Goal: Check status: Check status

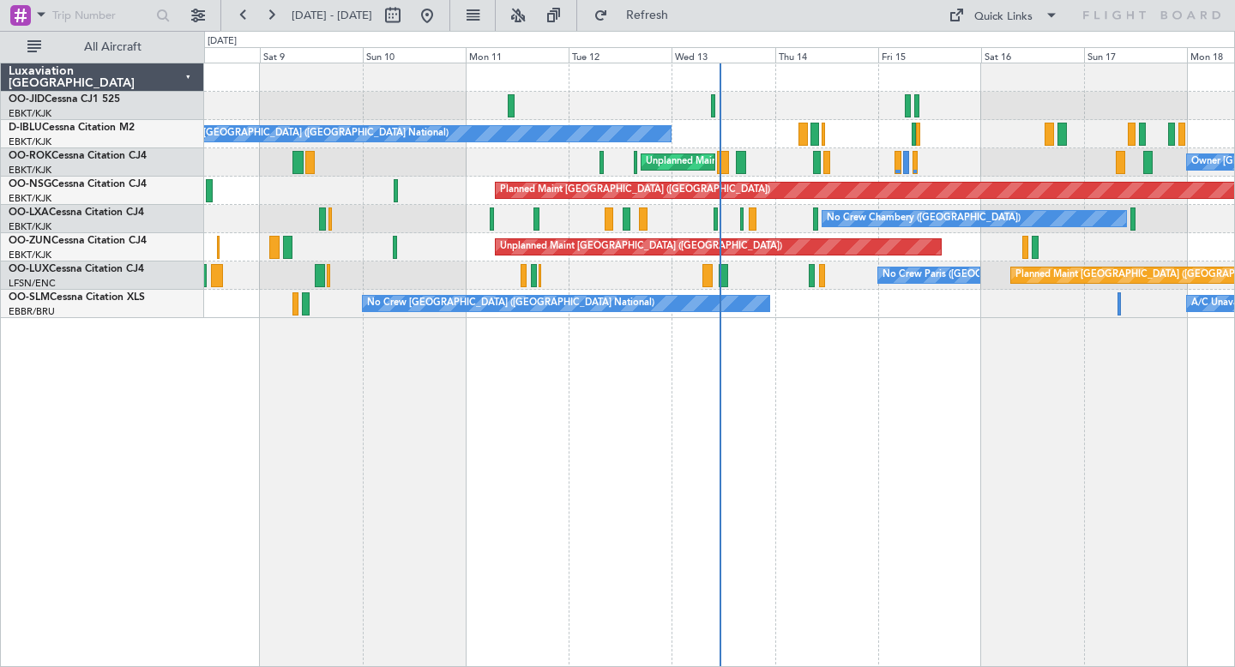
click at [898, 132] on div "No Crew [GEOGRAPHIC_DATA] ([GEOGRAPHIC_DATA] National)" at bounding box center [719, 134] width 1030 height 28
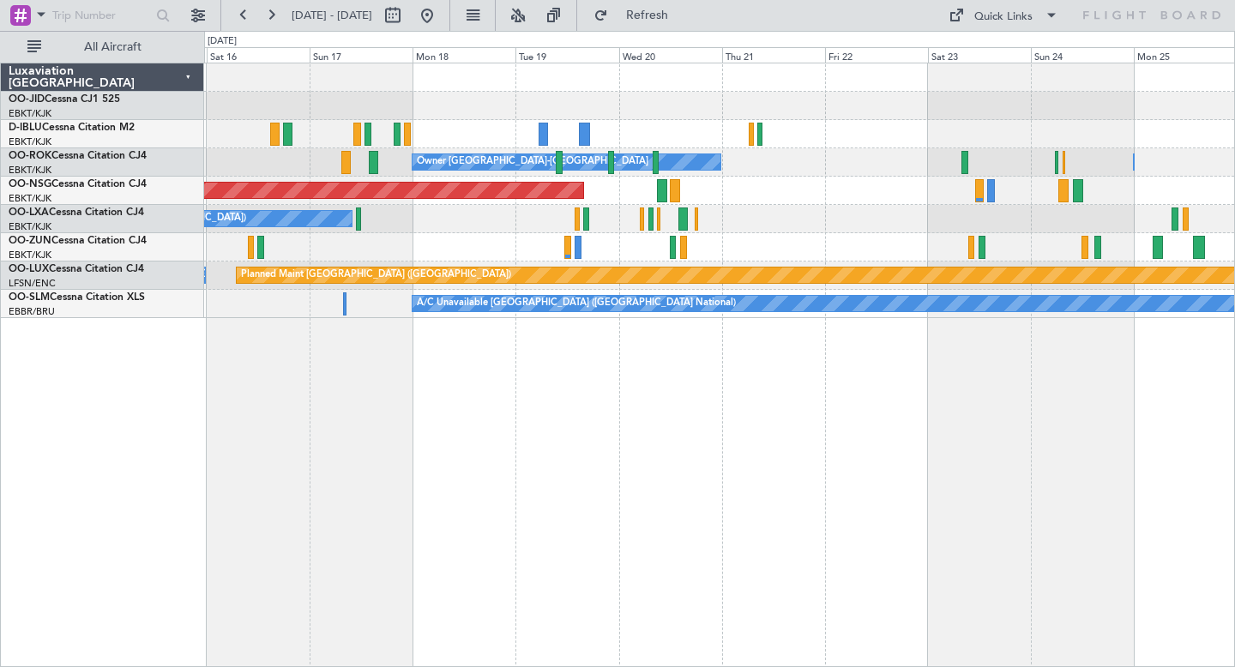
click at [637, 448] on div "Owner [GEOGRAPHIC_DATA]-[GEOGRAPHIC_DATA] Owner [GEOGRAPHIC_DATA]-[GEOGRAPHIC_D…" at bounding box center [719, 365] width 1031 height 605
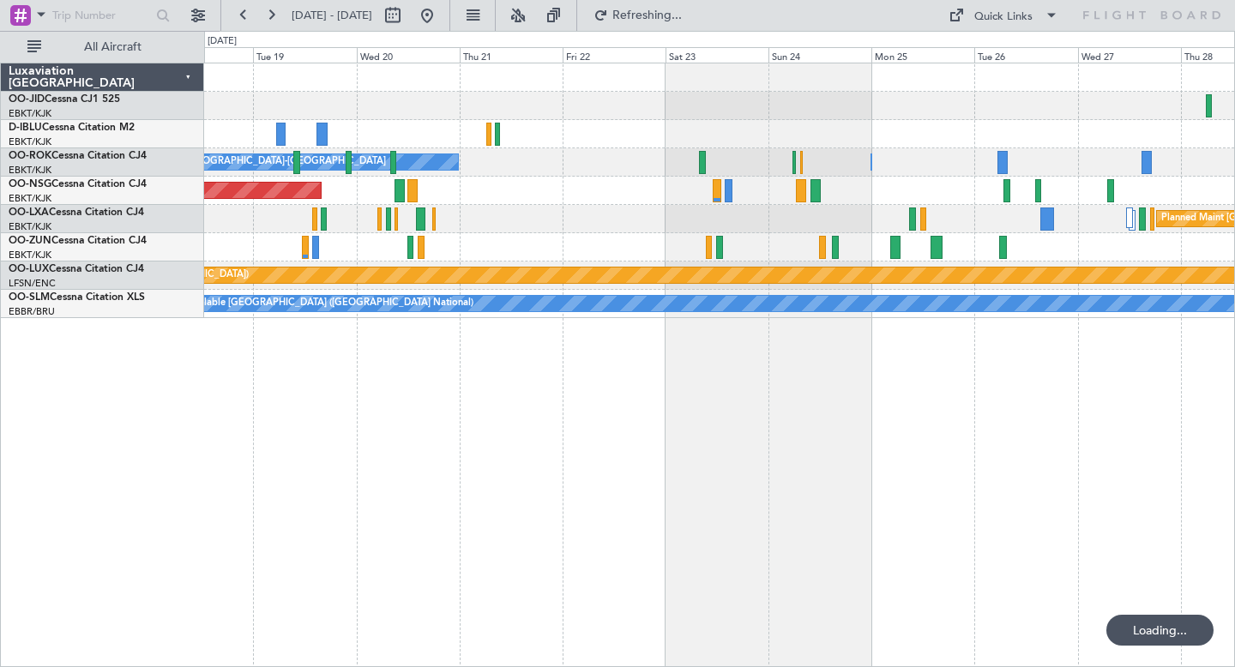
click at [777, 363] on div "Owner [GEOGRAPHIC_DATA]-[GEOGRAPHIC_DATA] Owner [GEOGRAPHIC_DATA]-[GEOGRAPHIC_D…" at bounding box center [719, 365] width 1031 height 605
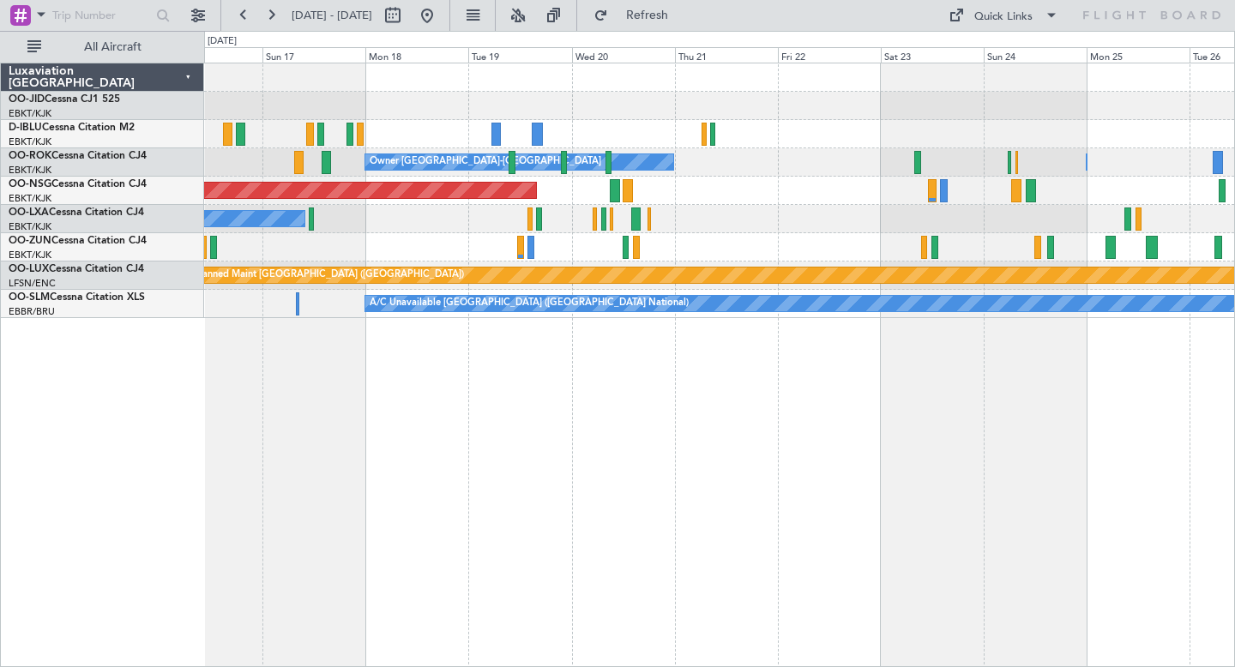
click at [763, 383] on div "Owner [GEOGRAPHIC_DATA]-[GEOGRAPHIC_DATA] Owner [GEOGRAPHIC_DATA]-[GEOGRAPHIC_D…" at bounding box center [719, 365] width 1031 height 605
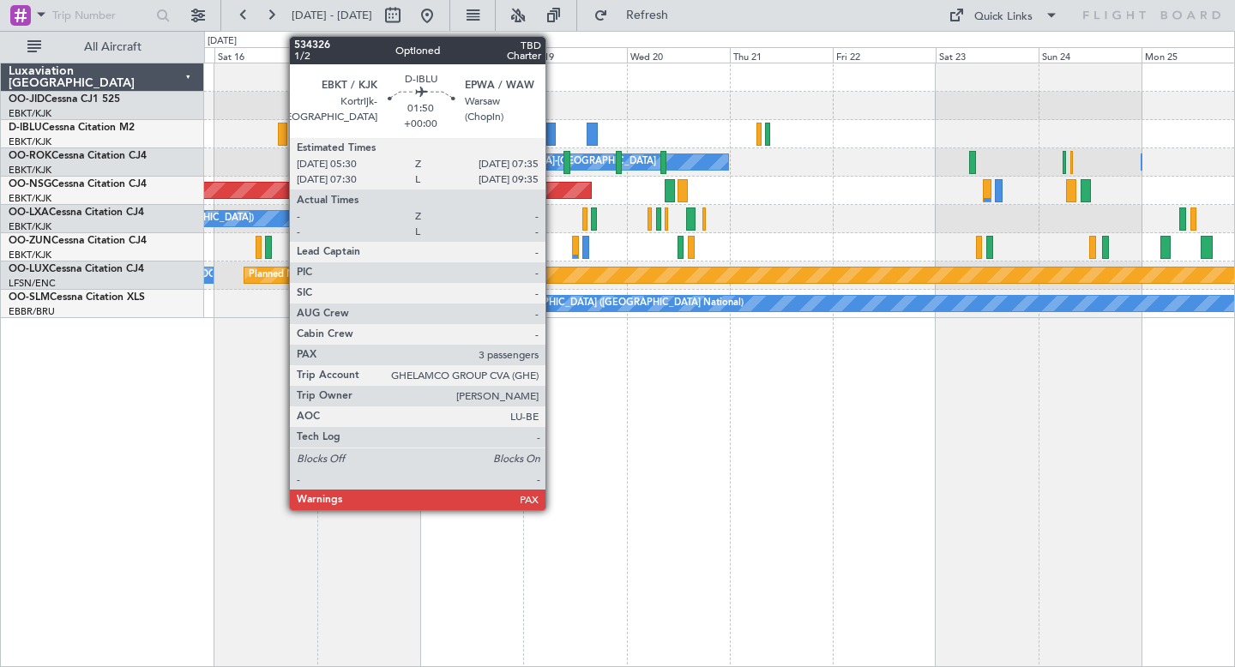
click at [553, 128] on div at bounding box center [550, 134] width 9 height 23
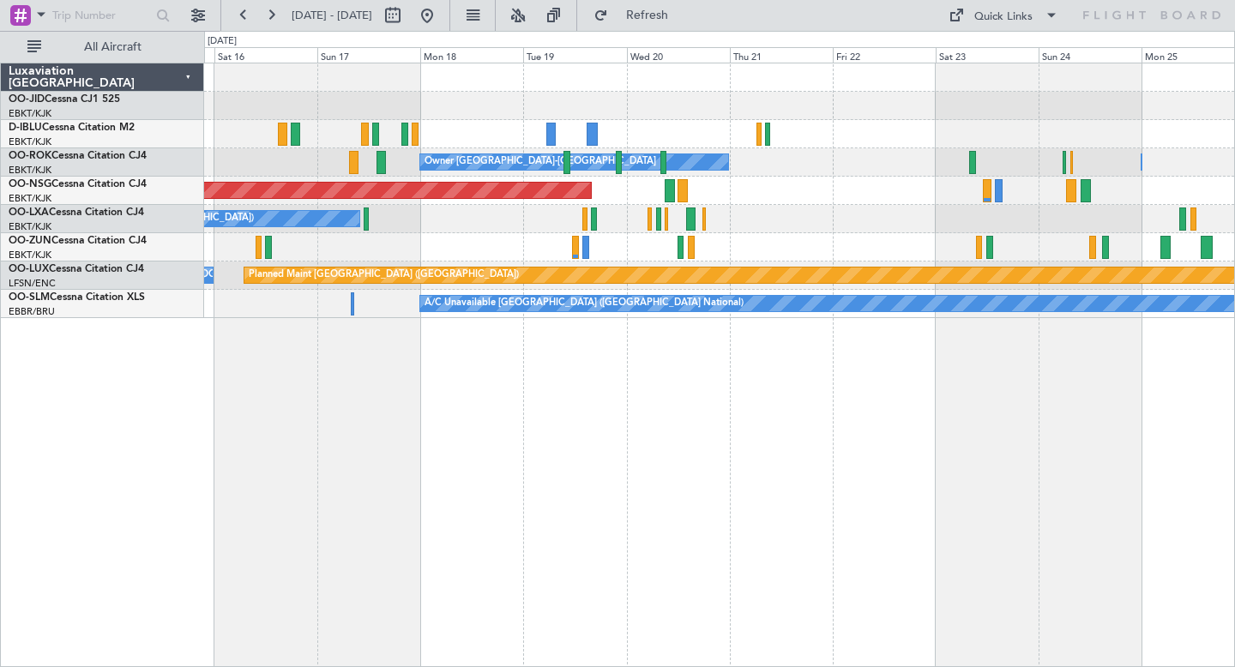
click at [478, 432] on div "Owner [GEOGRAPHIC_DATA]-[GEOGRAPHIC_DATA] Owner [GEOGRAPHIC_DATA]-[GEOGRAPHIC_D…" at bounding box center [719, 365] width 1031 height 605
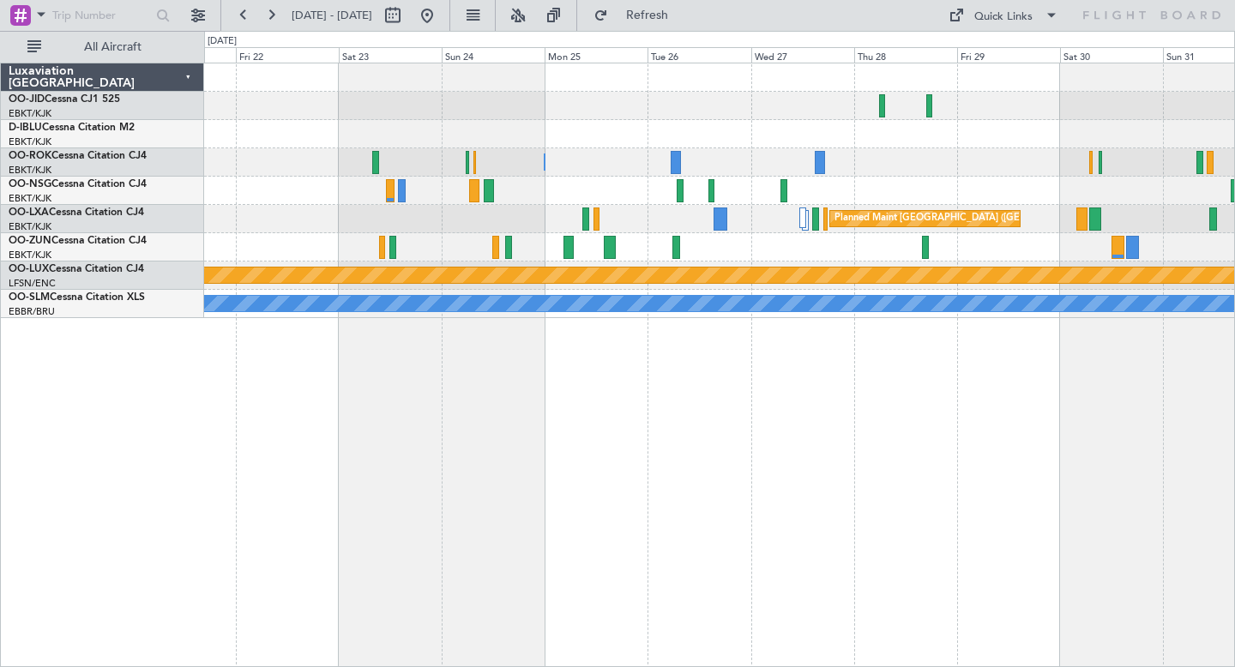
click at [675, 461] on div "Owner [GEOGRAPHIC_DATA]-[GEOGRAPHIC_DATA] Owner [GEOGRAPHIC_DATA]-[GEOGRAPHIC_D…" at bounding box center [719, 365] width 1031 height 605
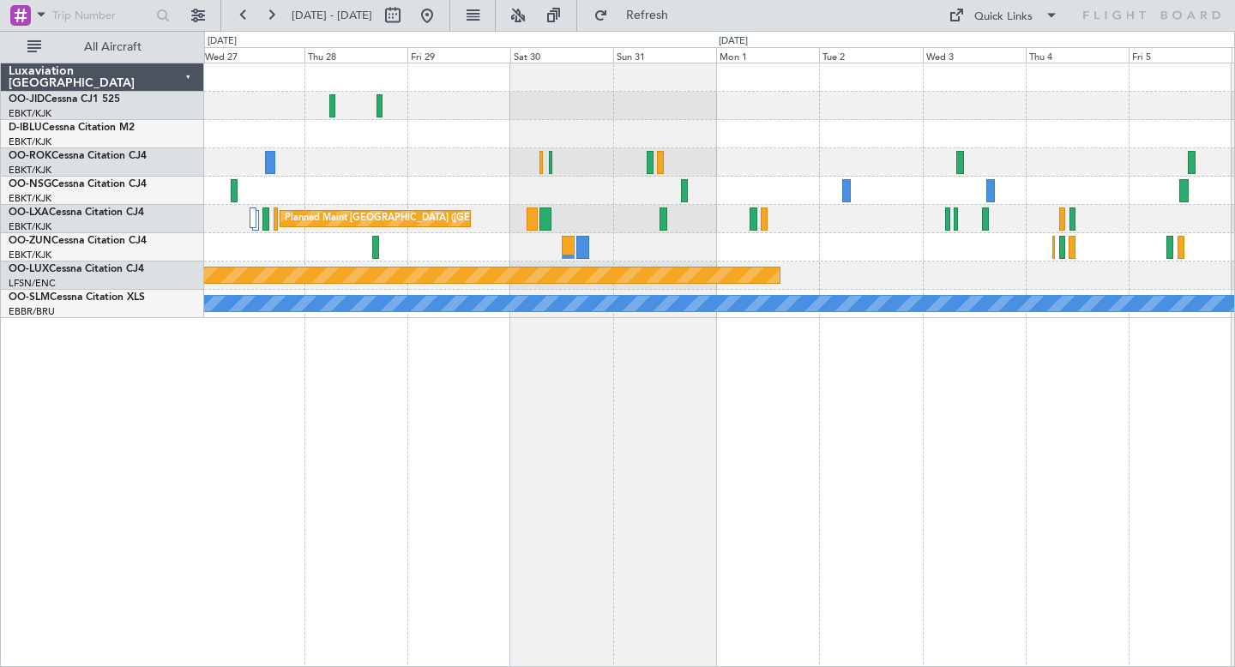
click at [914, 257] on div at bounding box center [719, 247] width 1030 height 28
